Goal: Information Seeking & Learning: Learn about a topic

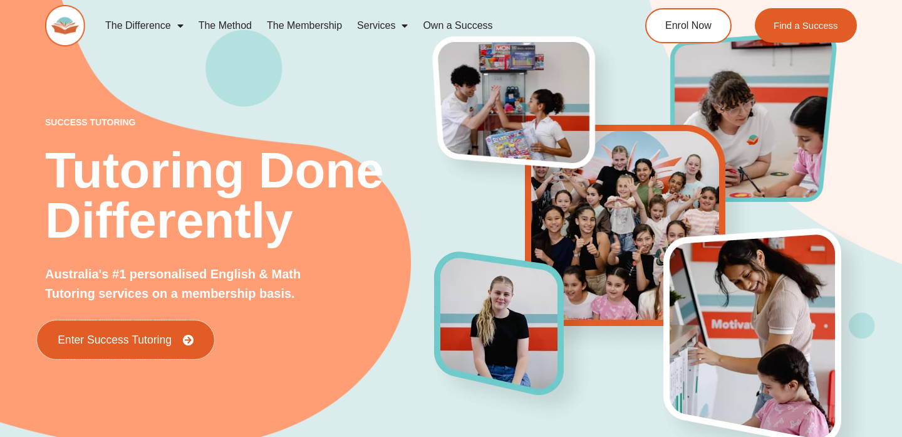
click at [175, 342] on span "Enter Success Tutoring" at bounding box center [126, 339] width 136 height 11
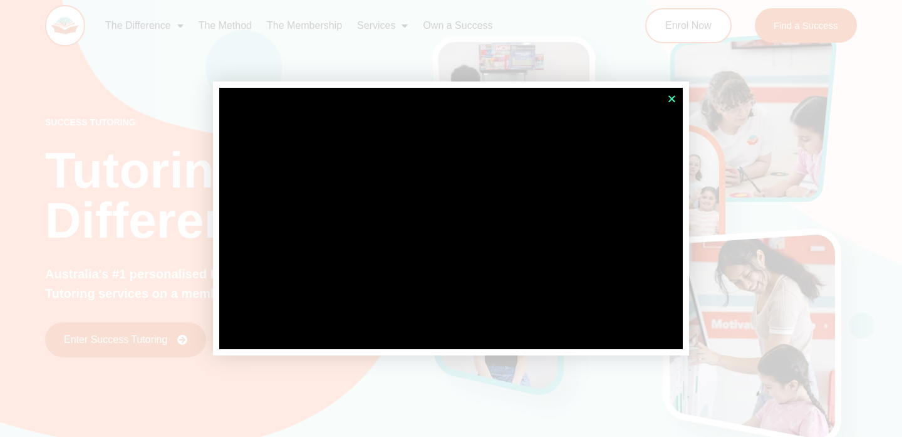
click at [673, 97] on icon "Close" at bounding box center [671, 98] width 9 height 9
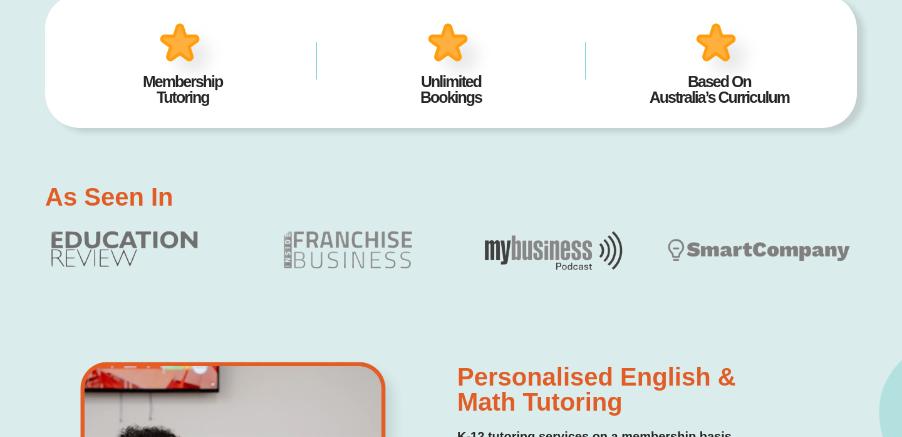
scroll to position [527, 0]
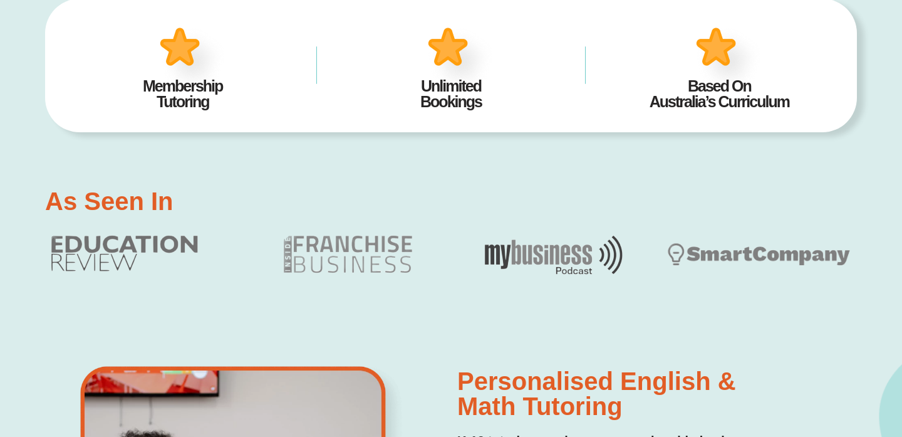
click at [174, 94] on h2 "Membership Tutoring" at bounding box center [183, 93] width 231 height 31
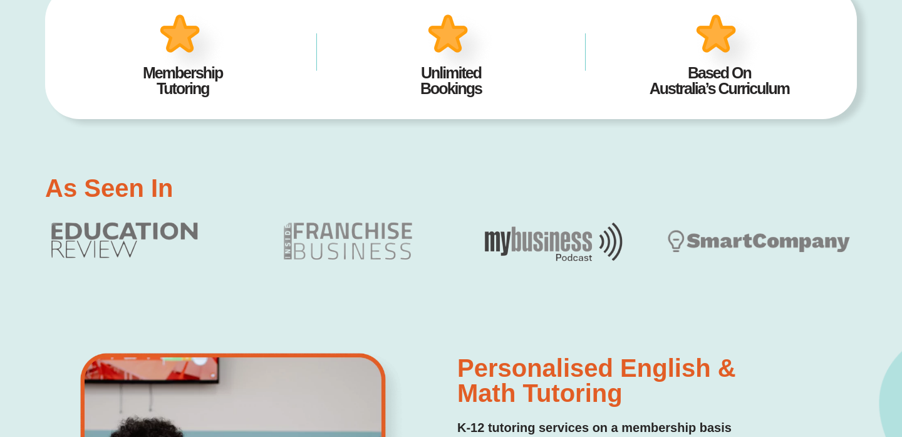
scroll to position [0, 0]
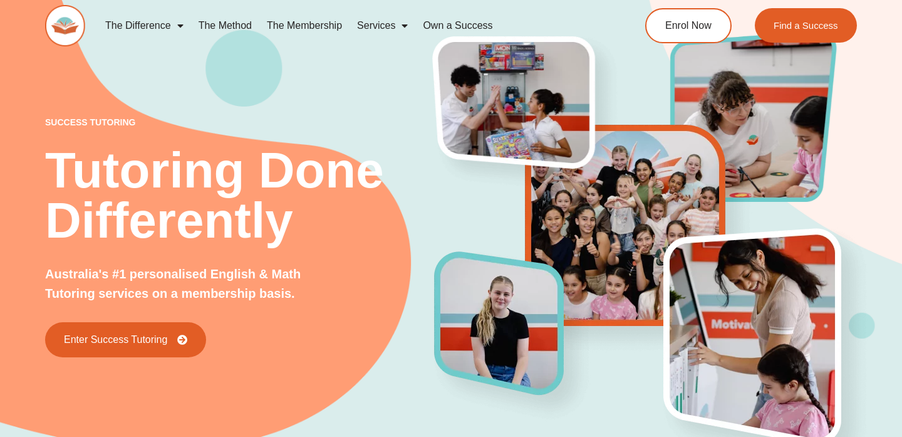
click at [290, 23] on link "The Membership" at bounding box center [304, 25] width 90 height 29
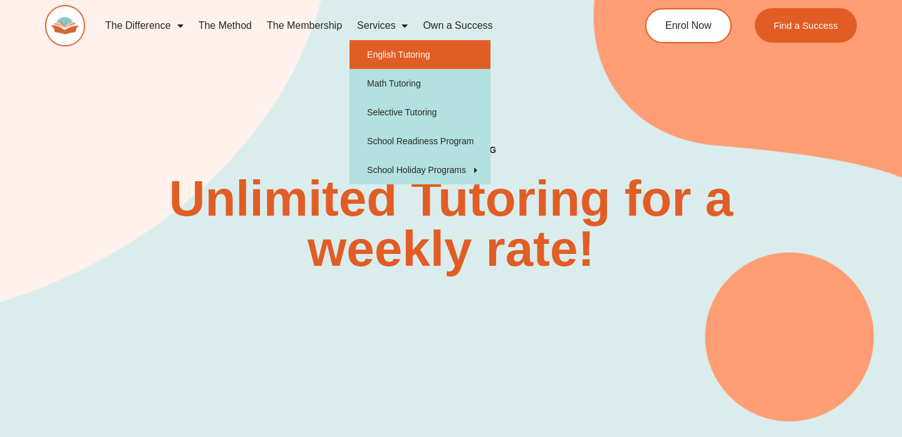
click at [371, 55] on link "English Tutoring" at bounding box center [420, 54] width 141 height 29
